Goal: Find contact information: Find contact information

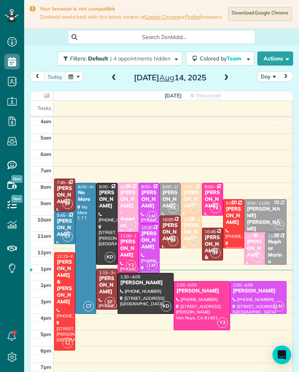
scroll to position [4, 4]
click at [228, 81] on span at bounding box center [226, 77] width 9 height 7
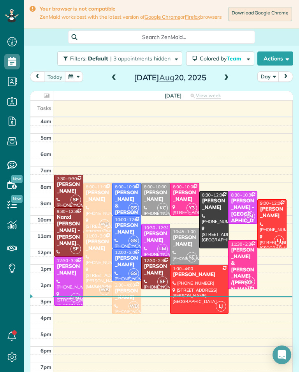
click at [229, 77] on span at bounding box center [226, 78] width 9 height 12
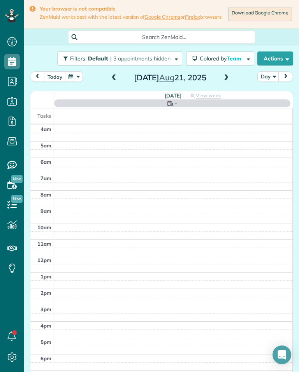
scroll to position [4, 4]
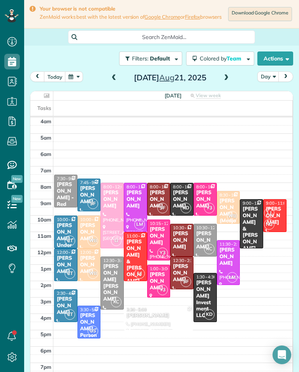
click at [208, 237] on div "[PERSON_NAME]" at bounding box center [205, 240] width 19 height 20
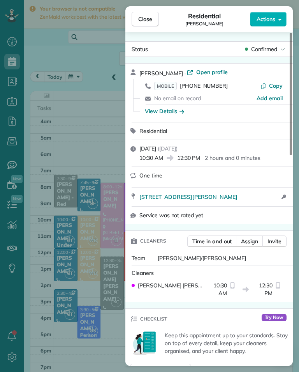
click at [210, 87] on span "(510) 673-1615" at bounding box center [204, 85] width 48 height 7
click at [83, 150] on div "Close Residential Jenny Park Actions Status Confirmed Jenny Park · Open profile…" at bounding box center [149, 186] width 299 height 372
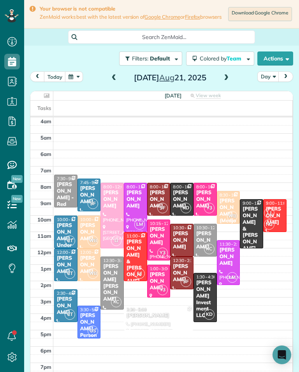
click at [81, 146] on td at bounding box center [173, 146] width 240 height 8
click at [69, 82] on button "button" at bounding box center [74, 76] width 18 height 11
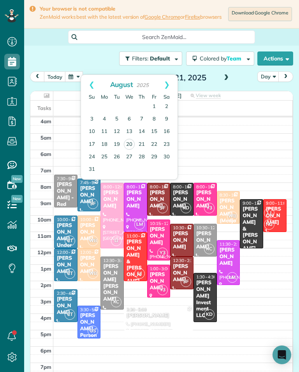
click at [93, 80] on link "Prev" at bounding box center [91, 84] width 21 height 19
click at [86, 84] on link "Prev" at bounding box center [91, 84] width 21 height 19
click at [86, 85] on link "Prev" at bounding box center [91, 84] width 21 height 19
click at [85, 88] on link "Prev" at bounding box center [91, 84] width 21 height 19
click at [83, 86] on link "Prev" at bounding box center [91, 84] width 21 height 19
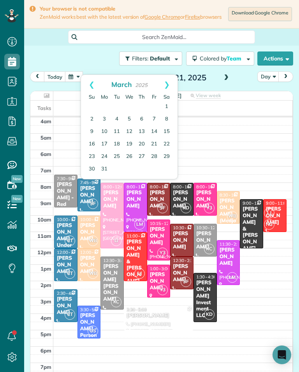
click at [82, 87] on link "Prev" at bounding box center [91, 84] width 21 height 19
click at [89, 83] on link "Prev" at bounding box center [91, 84] width 21 height 19
click at [145, 109] on link "2" at bounding box center [142, 107] width 12 height 12
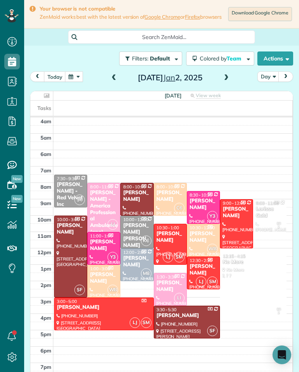
click at [273, 215] on div "Larissa Gold" at bounding box center [270, 212] width 28 height 13
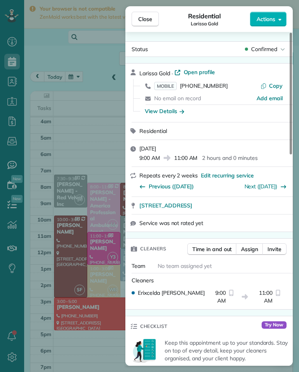
click at [215, 88] on span "(917) 449-0512" at bounding box center [204, 85] width 48 height 7
click at [63, 261] on div "Close Residential Larissa Gold Actions Status Confirmed Larissa Gold · Open pro…" at bounding box center [149, 186] width 299 height 372
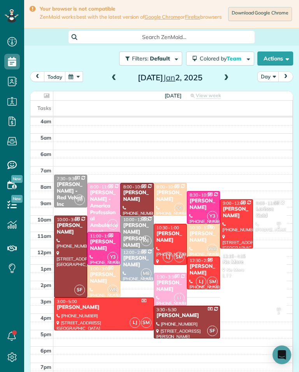
click at [94, 252] on div "Rico Stuckey" at bounding box center [104, 244] width 28 height 13
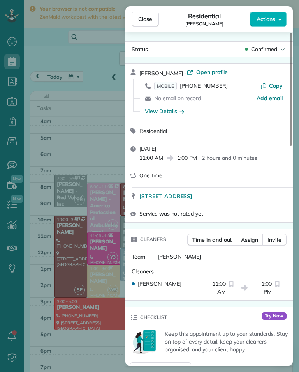
click at [210, 89] on span "(702) 902-7474" at bounding box center [204, 85] width 48 height 7
click at [56, 284] on div "Close Residential Rico Stuckey Actions Status Confirmed Rico Stuckey · Open pro…" at bounding box center [149, 186] width 299 height 372
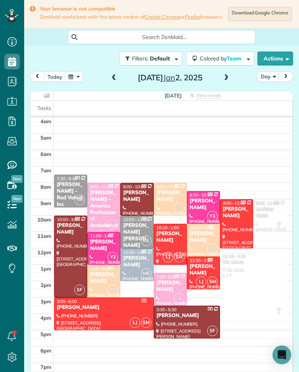
click at [132, 268] on div "Jessica Barcellano" at bounding box center [137, 261] width 28 height 13
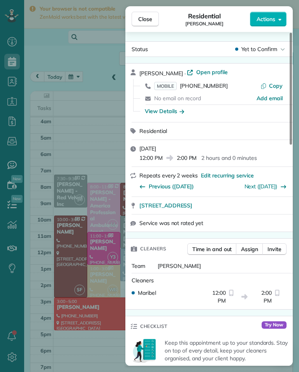
click at [212, 88] on span "(951) 252-5439" at bounding box center [204, 85] width 48 height 7
click at [148, 24] on button "Close" at bounding box center [145, 19] width 27 height 15
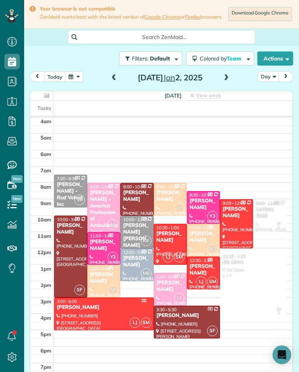
click at [229, 78] on span at bounding box center [226, 77] width 9 height 7
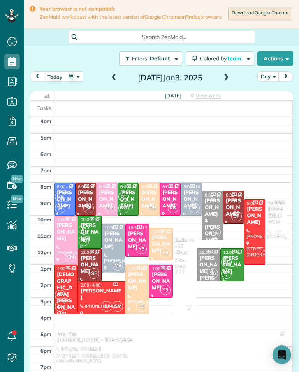
click at [197, 196] on div "Raz Zapanta" at bounding box center [191, 199] width 16 height 20
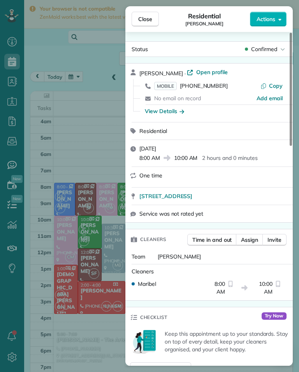
click at [216, 88] on span "(818) 635-3022" at bounding box center [204, 85] width 48 height 7
click at [63, 249] on div "Close Residential Raz Zapanta Actions Status Confirmed Raz Zapanta · Open profi…" at bounding box center [149, 186] width 299 height 372
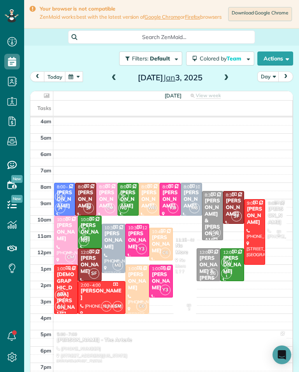
click at [228, 84] on span at bounding box center [226, 78] width 9 height 12
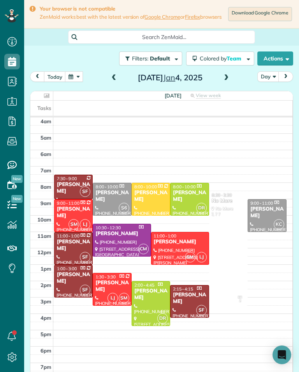
click at [192, 200] on div "Sasha Kapoor" at bounding box center [190, 195] width 34 height 13
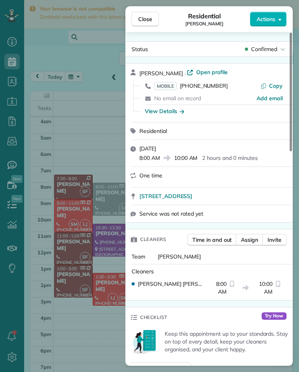
click at [210, 89] on span "MOBILE (747) 697-4977" at bounding box center [191, 86] width 74 height 8
click at [74, 221] on div "Close Residential Sasha Kapoor Actions Status Confirmed Sasha Kapoor · Open pro…" at bounding box center [149, 186] width 299 height 372
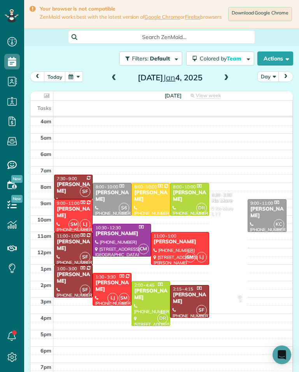
click at [141, 302] on div at bounding box center [151, 303] width 38 height 44
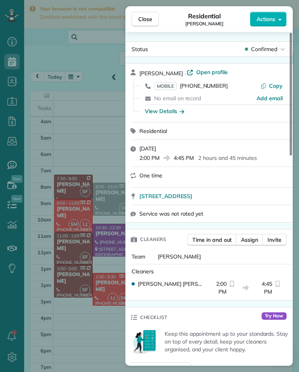
click at [209, 88] on span "(310) 245-2261" at bounding box center [204, 85] width 48 height 7
click at [60, 284] on div "Close Residential Allen Foster Actions Status Confirmed Allen Foster · Open pro…" at bounding box center [149, 186] width 299 height 372
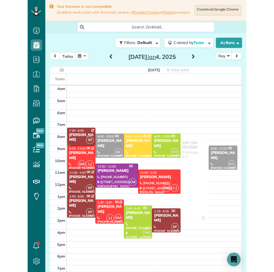
scroll to position [384, 24]
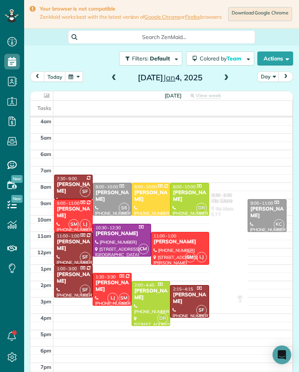
click at [123, 247] on div at bounding box center [121, 240] width 57 height 32
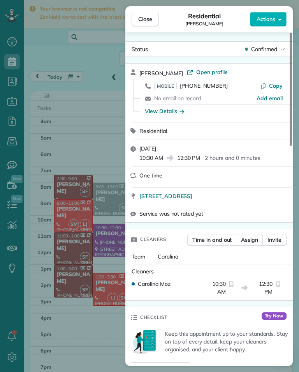
click at [213, 88] on span "(818) 741-5520" at bounding box center [204, 85] width 48 height 7
click at [58, 252] on div "Close Residential Stephanie Kilpatrick Actions Status Confirmed Stephanie Kilpa…" at bounding box center [149, 186] width 299 height 372
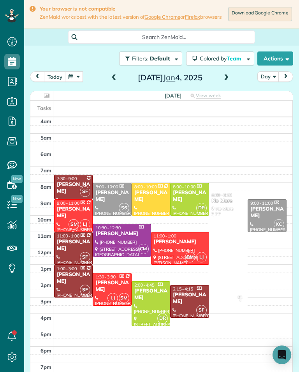
click at [222, 84] on span at bounding box center [226, 78] width 9 height 12
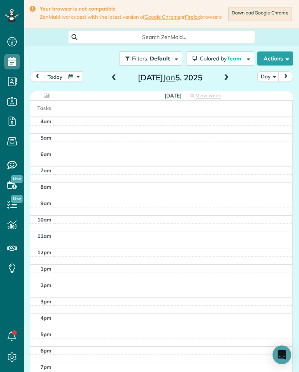
click at [226, 84] on span at bounding box center [226, 78] width 9 height 12
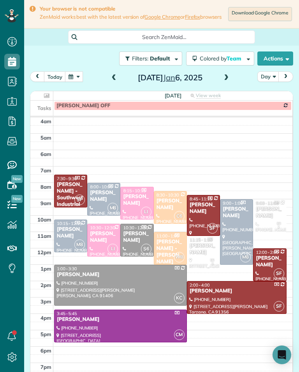
click at [71, 236] on div "Aaron Hatch" at bounding box center [70, 232] width 28 height 13
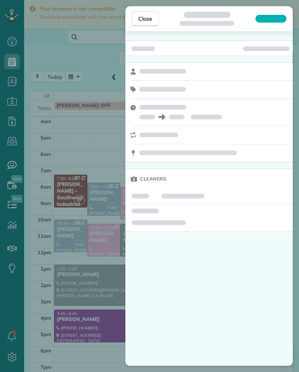
click at [52, 192] on div "Close Cleaners" at bounding box center [149, 186] width 299 height 372
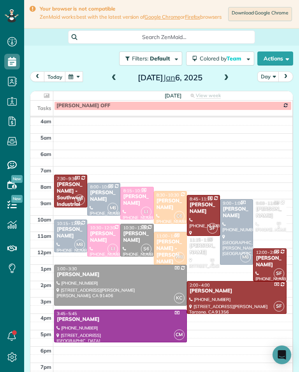
click at [227, 81] on span at bounding box center [226, 77] width 9 height 7
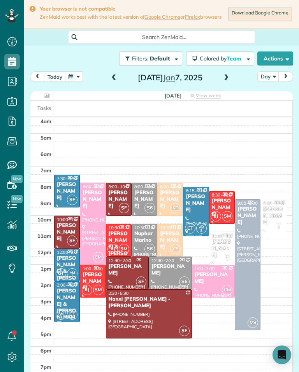
click at [249, 212] on div "Gina Zapanta" at bounding box center [247, 216] width 21 height 20
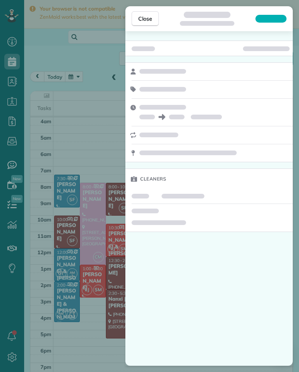
click at [54, 169] on div "Close Cleaners" at bounding box center [149, 186] width 299 height 372
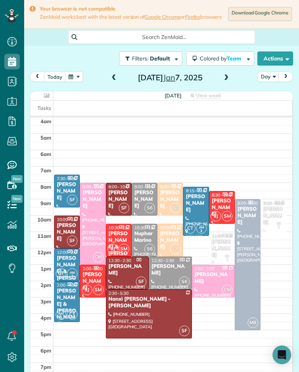
click at [227, 81] on span at bounding box center [226, 77] width 9 height 7
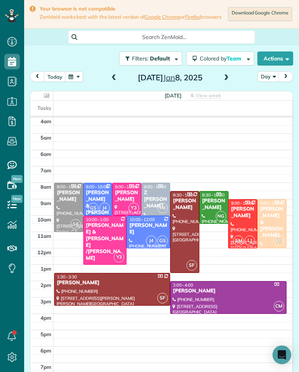
click at [164, 199] on div "Z Thomas" at bounding box center [156, 199] width 25 height 20
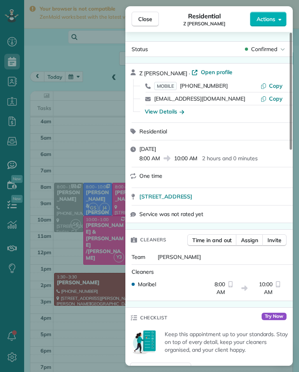
click at [217, 89] on span "MOBILE (323) 443-5861" at bounding box center [191, 86] width 74 height 8
click at [54, 287] on div "Close Residential Z Thomas Actions Status Confirmed Z Thomas · Open profile MOB…" at bounding box center [149, 186] width 299 height 372
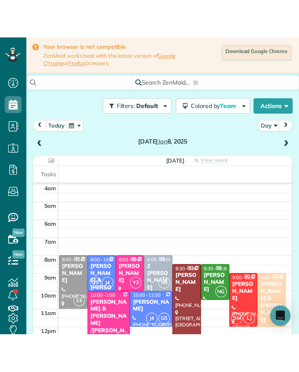
scroll to position [384, 24]
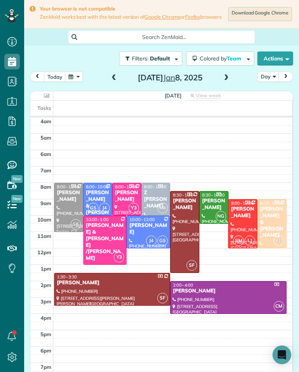
click at [218, 205] on div "Josh Boyd" at bounding box center [214, 204] width 25 height 13
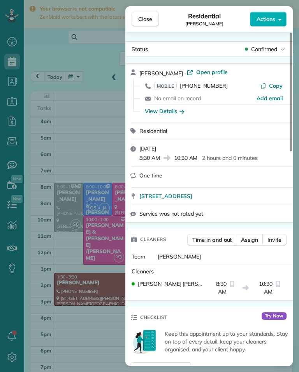
click at [211, 89] on span "(760) 696-1886" at bounding box center [204, 85] width 48 height 7
click at [57, 265] on div "Close Residential Josh Boyd Actions Status Confirmed Josh Boyd · Open profile M…" at bounding box center [149, 186] width 299 height 372
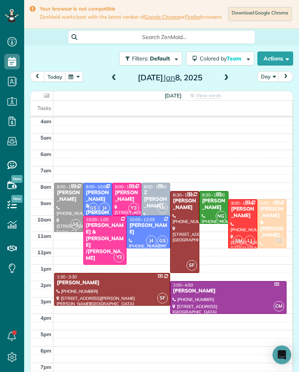
click at [232, 287] on div "2:00 - 4:00" at bounding box center [228, 284] width 111 height 5
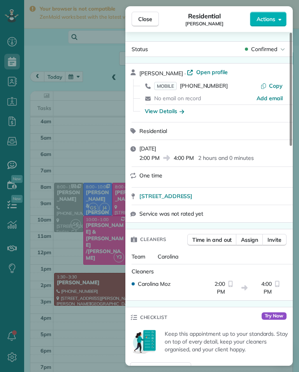
click at [217, 86] on span "(714) 865-0062" at bounding box center [204, 85] width 48 height 7
click at [62, 199] on div "Close Residential Elika Hefazi Actions Status Confirmed Elika Hefazi · Open pro…" at bounding box center [149, 186] width 299 height 372
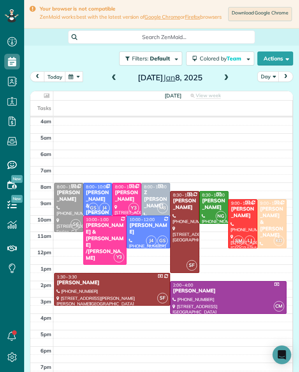
click at [229, 81] on span at bounding box center [226, 77] width 9 height 7
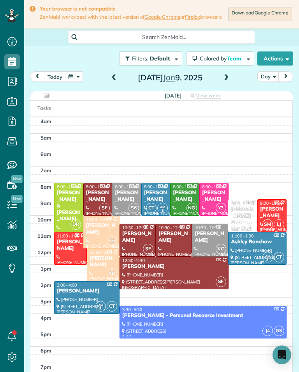
click at [225, 81] on span at bounding box center [226, 77] width 9 height 7
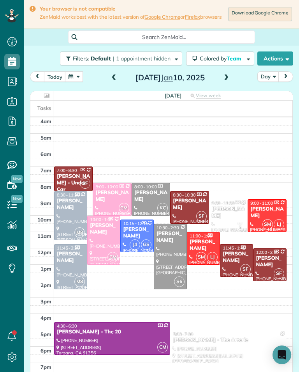
click at [222, 351] on div at bounding box center [228, 346] width 115 height 32
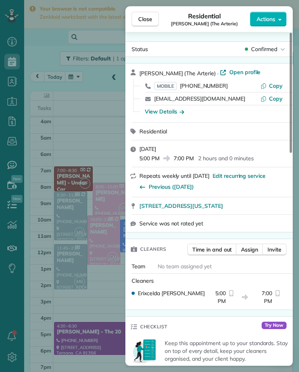
click at [212, 88] on span "(310) 594-4619" at bounding box center [204, 85] width 48 height 7
click at [56, 294] on div "Close Residential Noelle Cooke (The Arterie) Actions Status Confirmed Noelle Co…" at bounding box center [149, 186] width 299 height 372
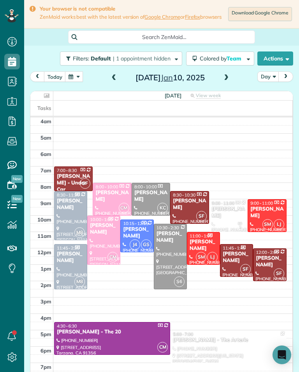
click at [225, 80] on span at bounding box center [226, 77] width 9 height 7
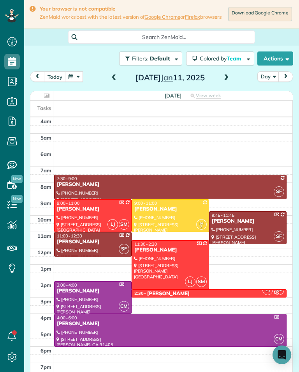
click at [229, 84] on span at bounding box center [226, 78] width 9 height 12
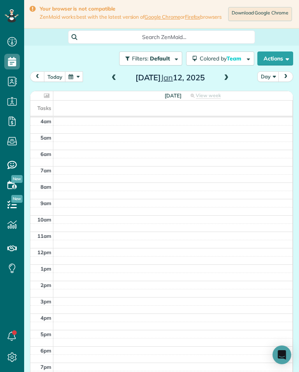
click at [229, 84] on span at bounding box center [226, 78] width 9 height 12
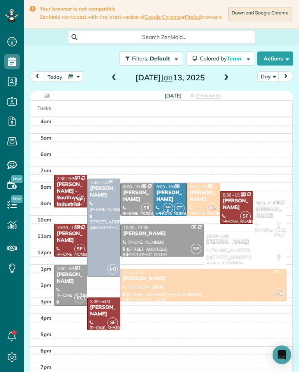
click at [226, 81] on span at bounding box center [226, 77] width 9 height 7
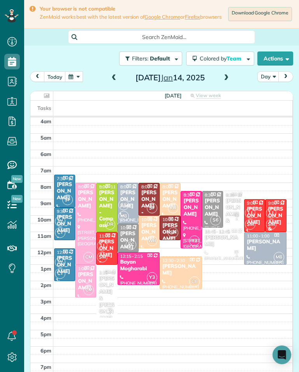
click at [107, 215] on div "Jules Ibrao - Compass" at bounding box center [107, 208] width 16 height 39
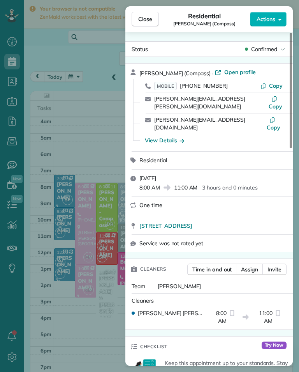
click at [221, 95] on link "diane.scalzo@compass.com" at bounding box center [199, 102] width 91 height 15
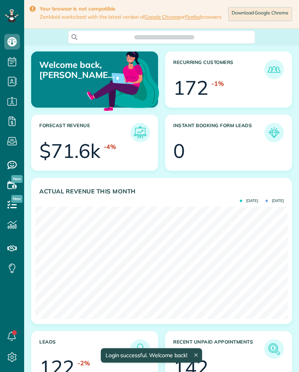
scroll to position [112, 252]
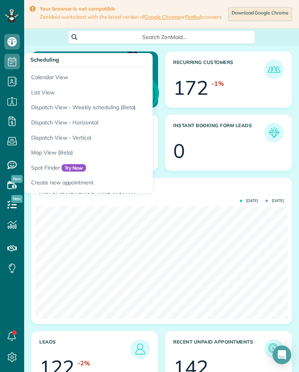
click at [40, 65] on h3 "Scheduling" at bounding box center [88, 60] width 129 height 14
click at [42, 63] on h3 "Scheduling" at bounding box center [88, 60] width 129 height 14
click at [46, 75] on link "Calendar View" at bounding box center [121, 76] width 195 height 18
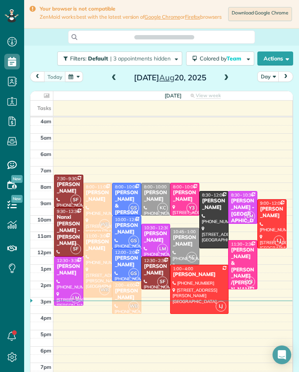
click at [227, 81] on span at bounding box center [226, 77] width 9 height 7
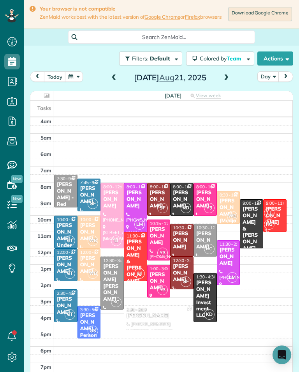
scroll to position [384, 24]
click at [212, 237] on div "[PERSON_NAME]" at bounding box center [205, 240] width 19 height 20
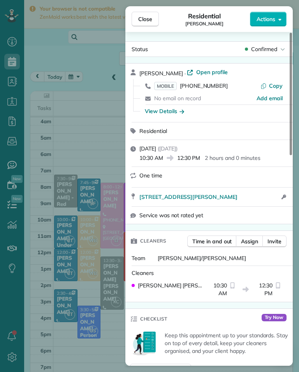
click at [169, 113] on div "View Details" at bounding box center [164, 111] width 39 height 8
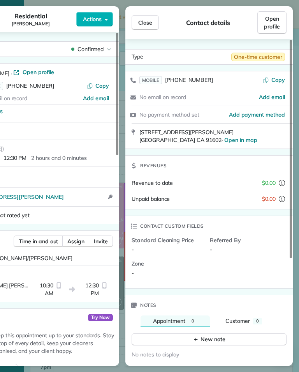
click at [153, 19] on button "Close" at bounding box center [145, 22] width 27 height 15
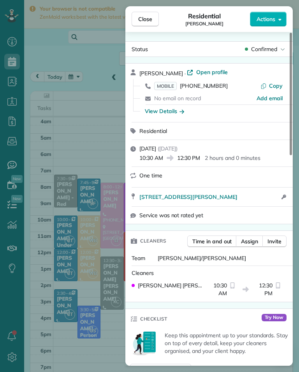
click at [210, 89] on span "[PHONE_NUMBER]" at bounding box center [204, 85] width 48 height 7
click at [219, 89] on span "MOBILE (510) 673-1615" at bounding box center [191, 86] width 74 height 8
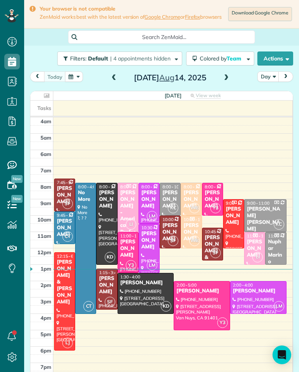
scroll to position [4, 4]
click at [228, 81] on span at bounding box center [226, 77] width 9 height 7
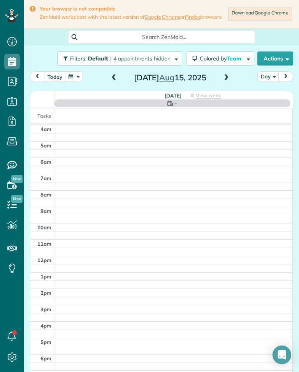
click at [122, 78] on h2 "Friday Aug 15, 2025" at bounding box center [170, 77] width 97 height 9
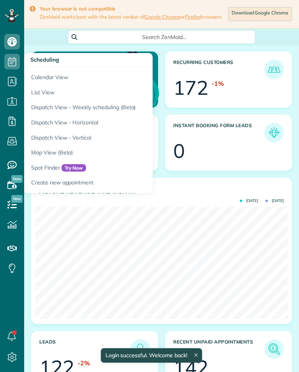
scroll to position [112, 252]
click at [58, 85] on link "List View" at bounding box center [121, 92] width 195 height 15
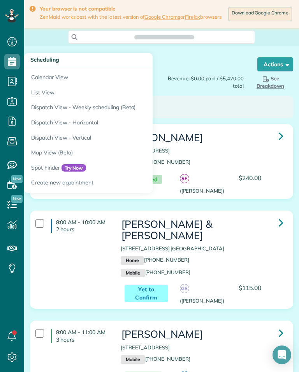
scroll to position [384, 24]
click at [41, 73] on link "Calendar View" at bounding box center [121, 76] width 195 height 18
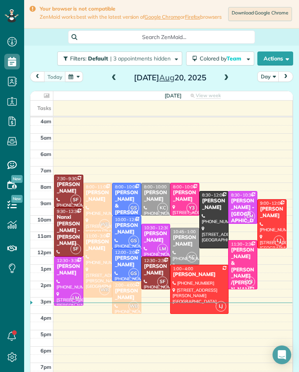
scroll to position [4, 4]
click at [235, 80] on div "[DATE] Day [DATE]" at bounding box center [161, 78] width 263 height 14
click at [229, 78] on span at bounding box center [226, 77] width 9 height 7
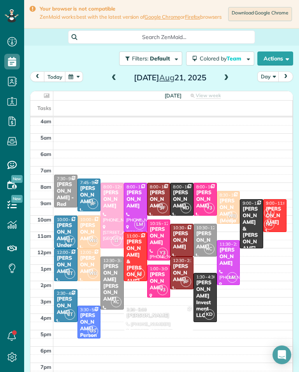
click at [109, 292] on div at bounding box center [112, 283] width 23 height 53
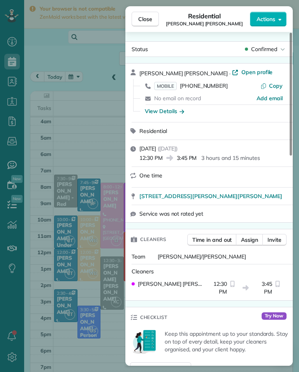
click at [181, 115] on icon "button" at bounding box center [182, 111] width 5 height 8
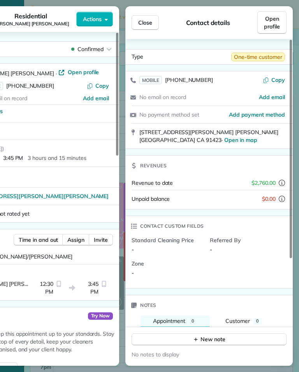
click at [154, 21] on button "Close" at bounding box center [145, 22] width 27 height 15
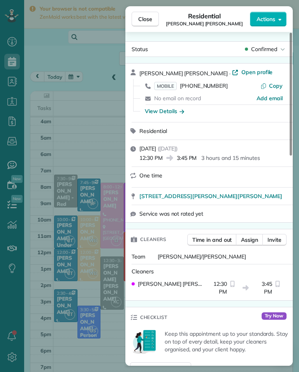
click at [208, 89] on span "[PHONE_NUMBER]" at bounding box center [204, 85] width 48 height 7
click at [60, 207] on div "Close Residential [PERSON_NAME] [PERSON_NAME] Actions Status Confirmed [PERSON_…" at bounding box center [149, 186] width 299 height 372
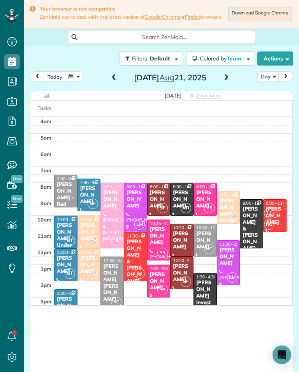
scroll to position [384, 24]
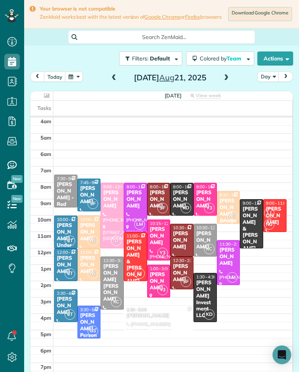
click at [229, 81] on span at bounding box center [226, 77] width 9 height 7
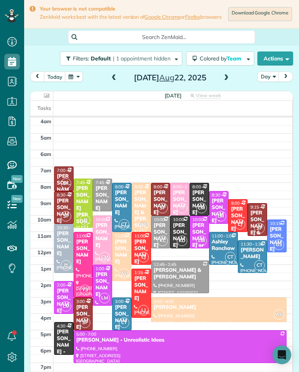
click at [225, 251] on div "Ashley Ranchaw" at bounding box center [224, 244] width 25 height 13
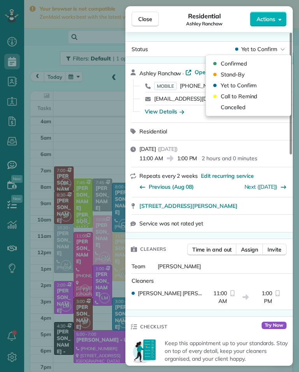
click at [242, 106] on span "Cancelled" at bounding box center [233, 107] width 25 height 8
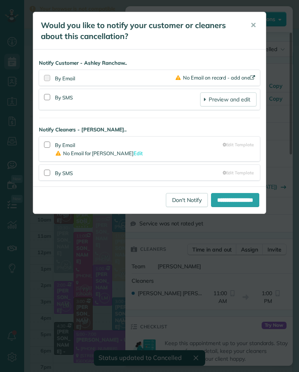
click at [178, 200] on link "Don't Notify" at bounding box center [187, 200] width 42 height 14
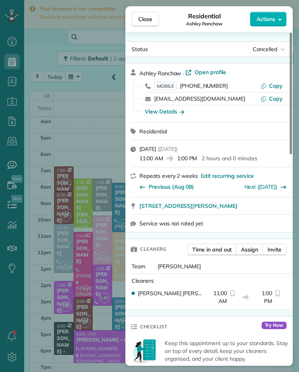
click at [60, 227] on div "Close Residential Ashley Ranchaw Actions Status Cancelled Ashley Ranchaw · Open…" at bounding box center [149, 186] width 299 height 372
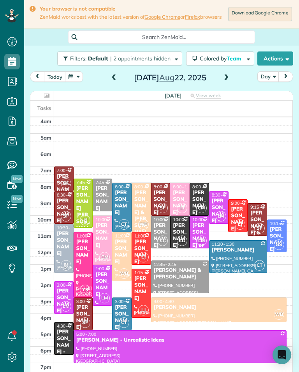
click at [108, 82] on div "[DATE]" at bounding box center [170, 77] width 125 height 12
click at [110, 81] on span at bounding box center [114, 77] width 9 height 7
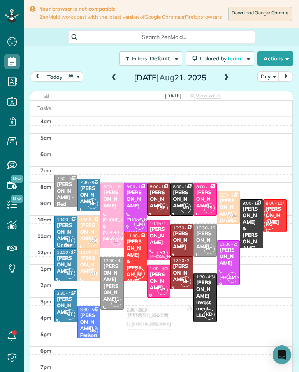
click at [110, 84] on span at bounding box center [114, 78] width 9 height 12
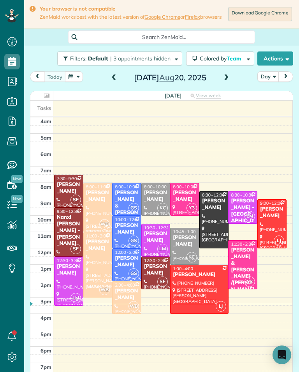
click at [228, 84] on span at bounding box center [226, 78] width 9 height 12
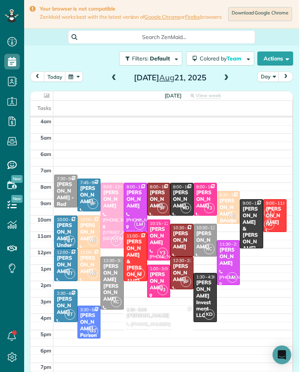
click at [133, 259] on div "[PERSON_NAME] & [PERSON_NAME]" at bounding box center [135, 261] width 19 height 46
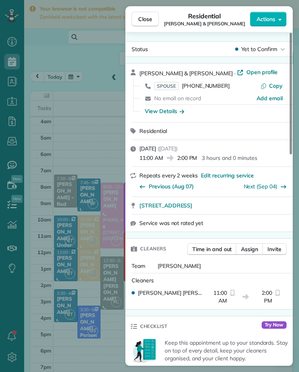
click at [72, 201] on div "Close Residential [PERSON_NAME] & [PERSON_NAME] Actions Status Yet to Confirm […" at bounding box center [149, 186] width 299 height 372
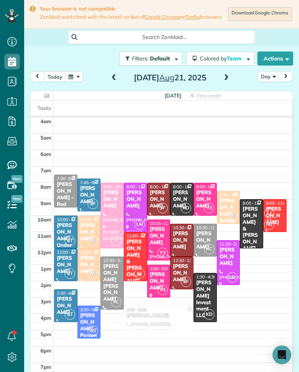
click at [229, 79] on span at bounding box center [226, 77] width 9 height 7
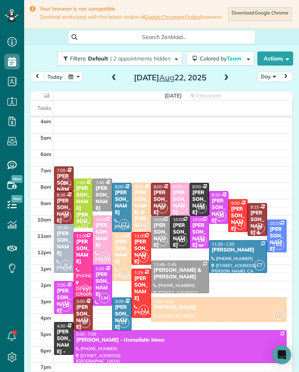
click at [228, 81] on span at bounding box center [226, 77] width 9 height 7
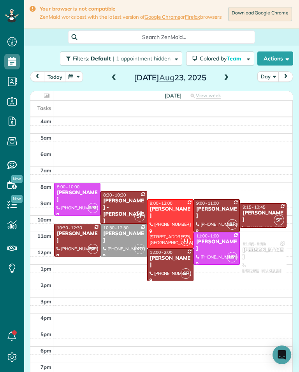
click at [111, 79] on span at bounding box center [114, 77] width 9 height 7
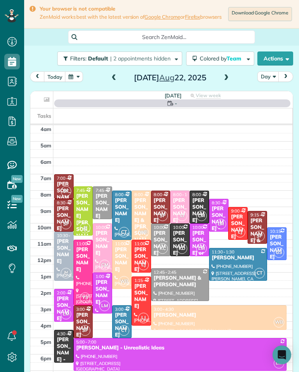
click at [113, 81] on span at bounding box center [114, 77] width 9 height 7
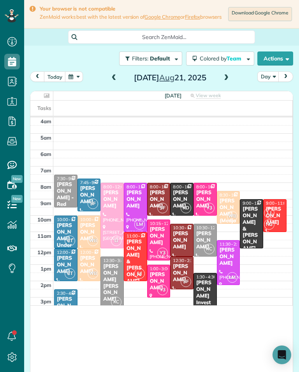
scroll to position [384, 24]
